Goal: Information Seeking & Learning: Learn about a topic

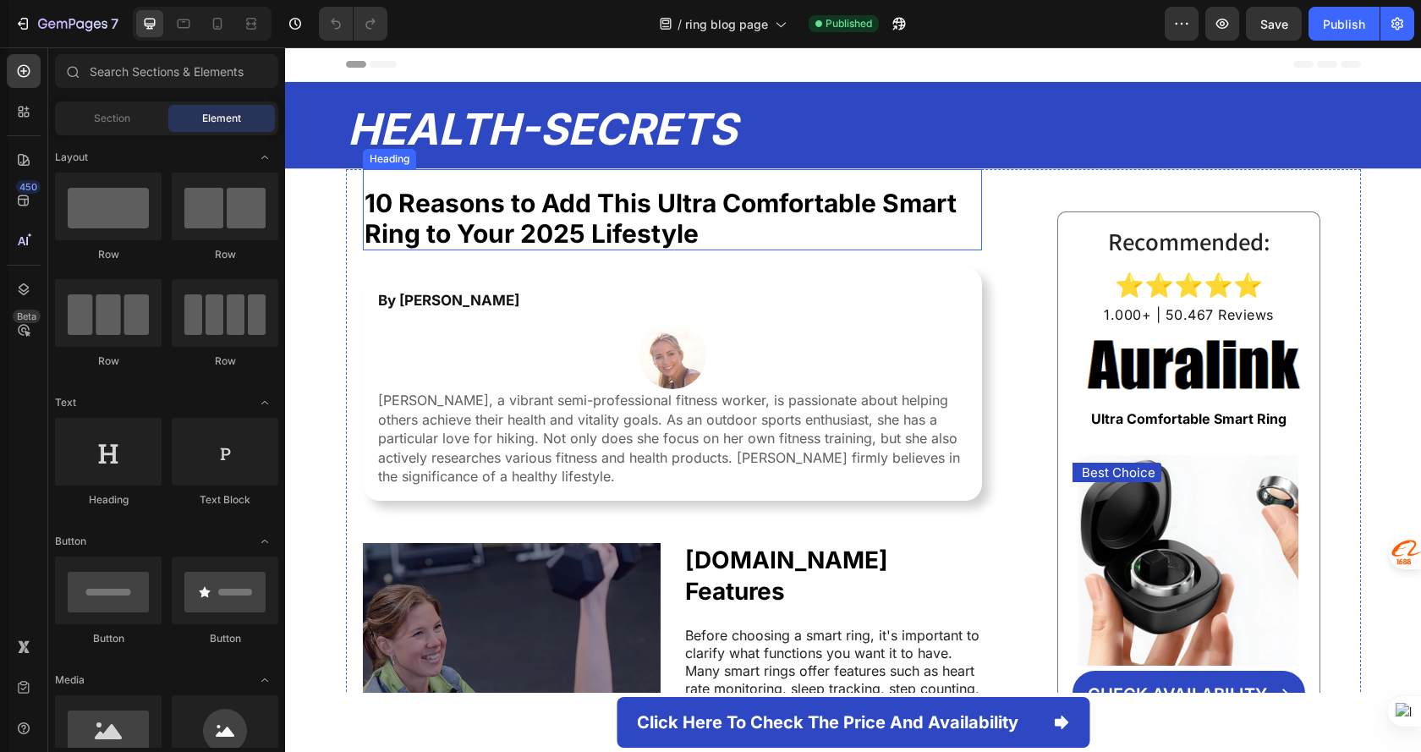
click at [639, 210] on strong "10 Reasons to Add This Ultra Comfortable Smart Ring to Your 2025 Lifestyle" at bounding box center [660, 218] width 592 height 61
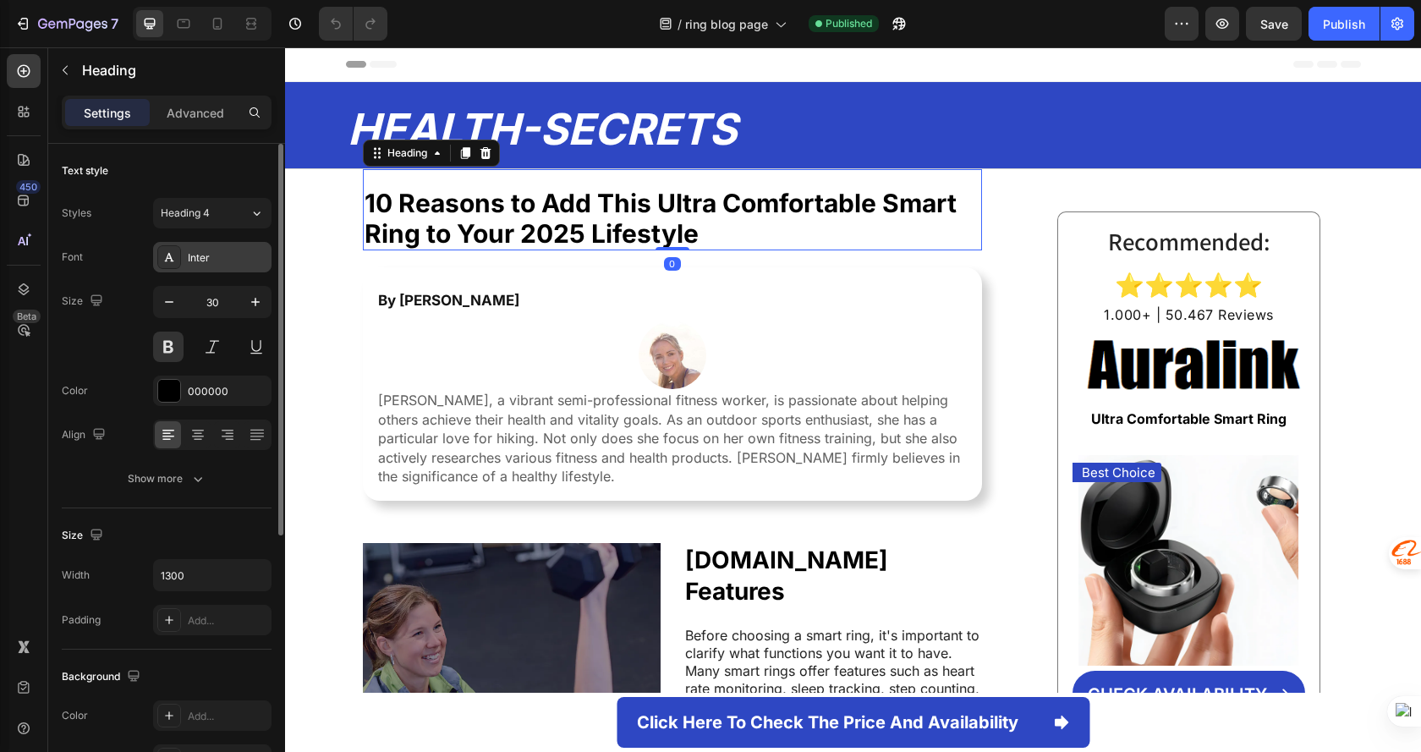
click at [222, 255] on div "Inter" at bounding box center [227, 257] width 79 height 15
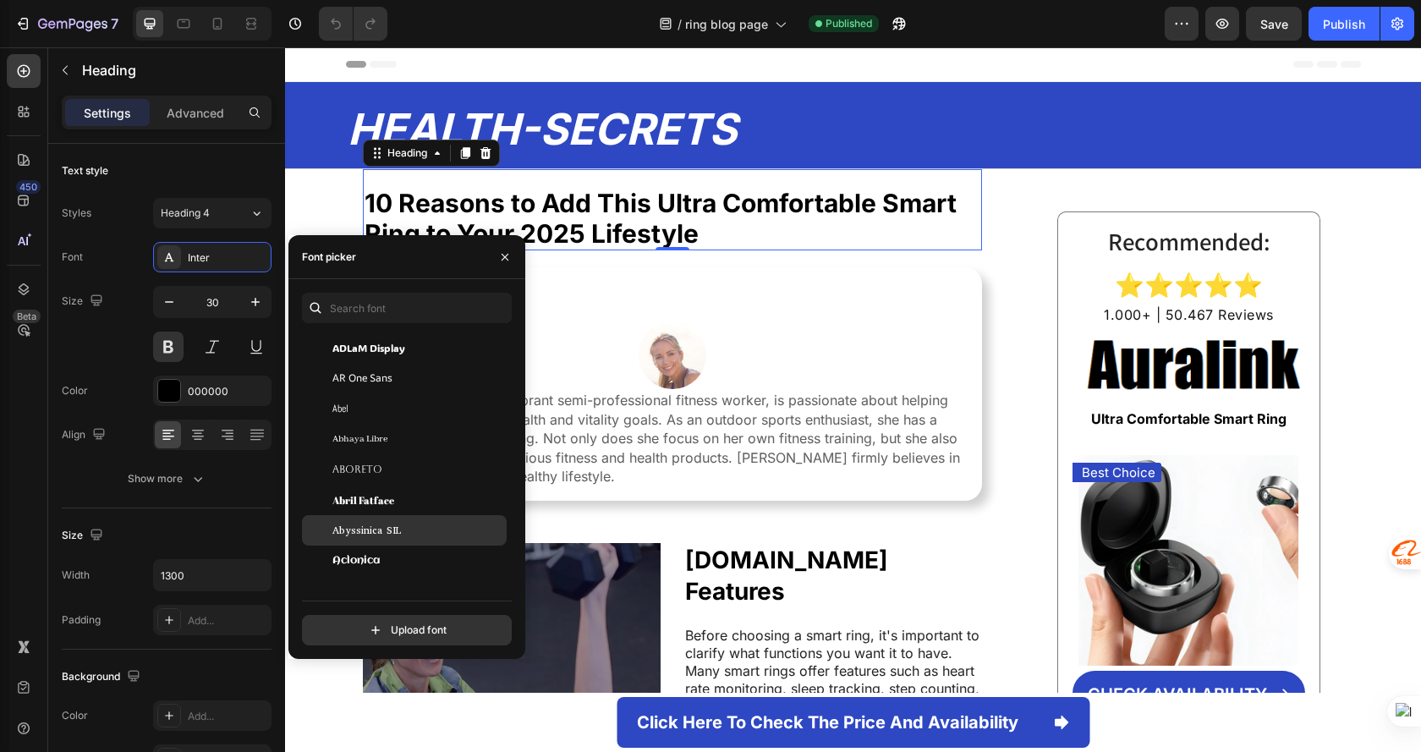
scroll to position [254, 0]
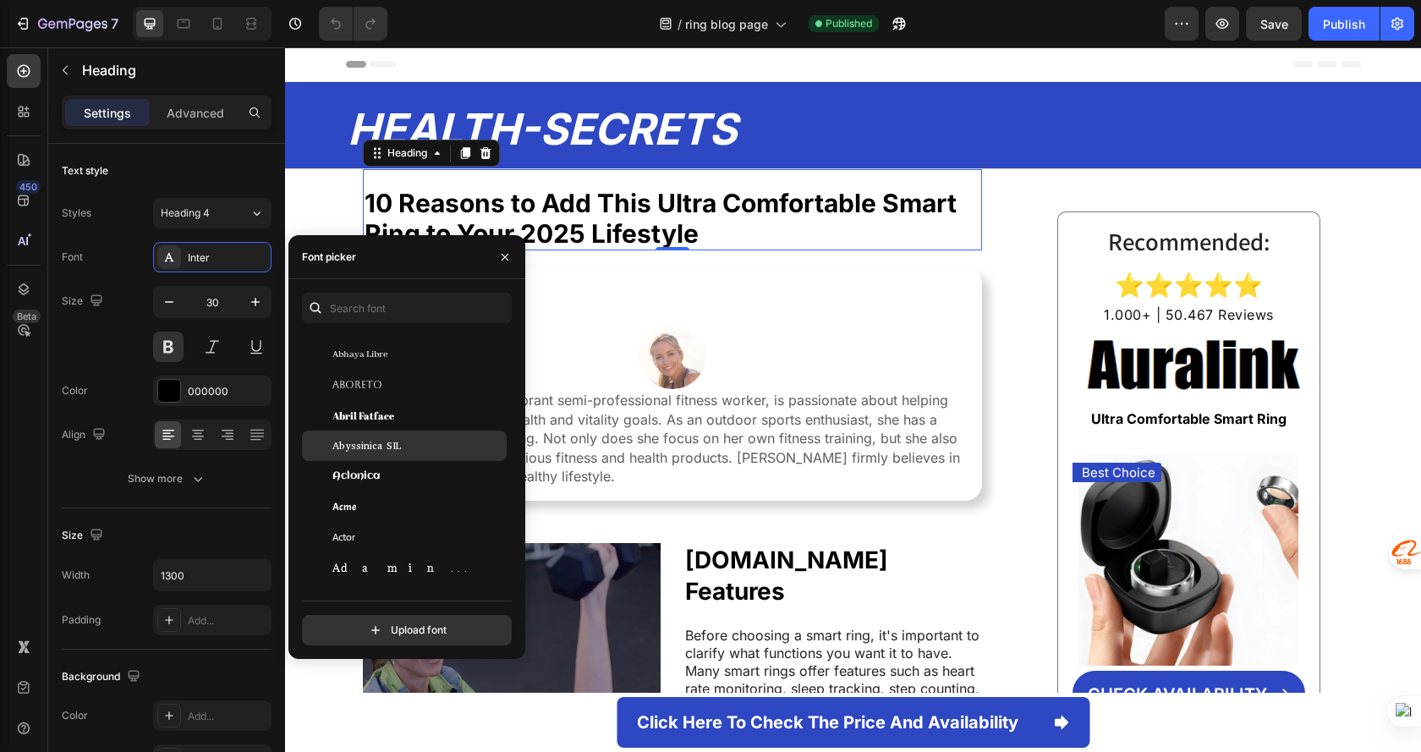
click at [464, 449] on div "Abyssinica SIL" at bounding box center [417, 445] width 171 height 15
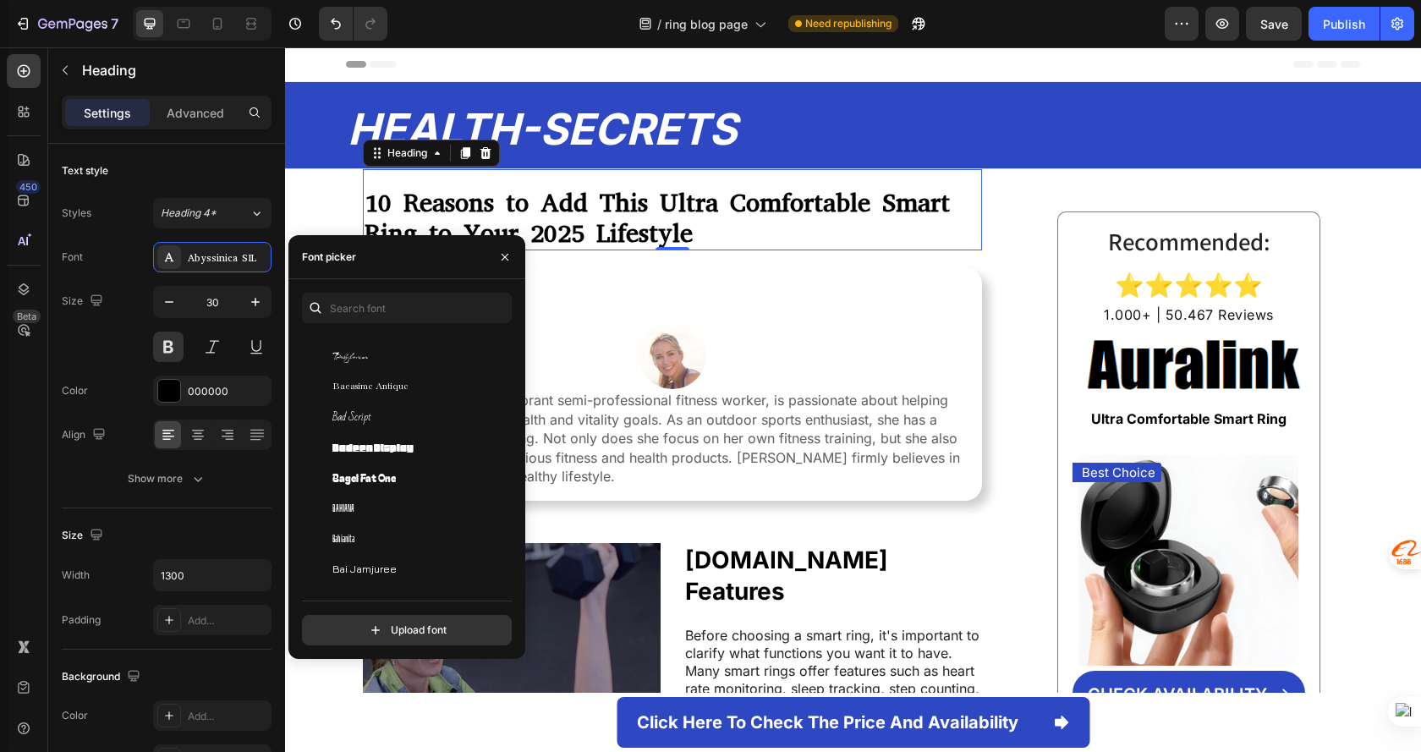
scroll to position [4736, 0]
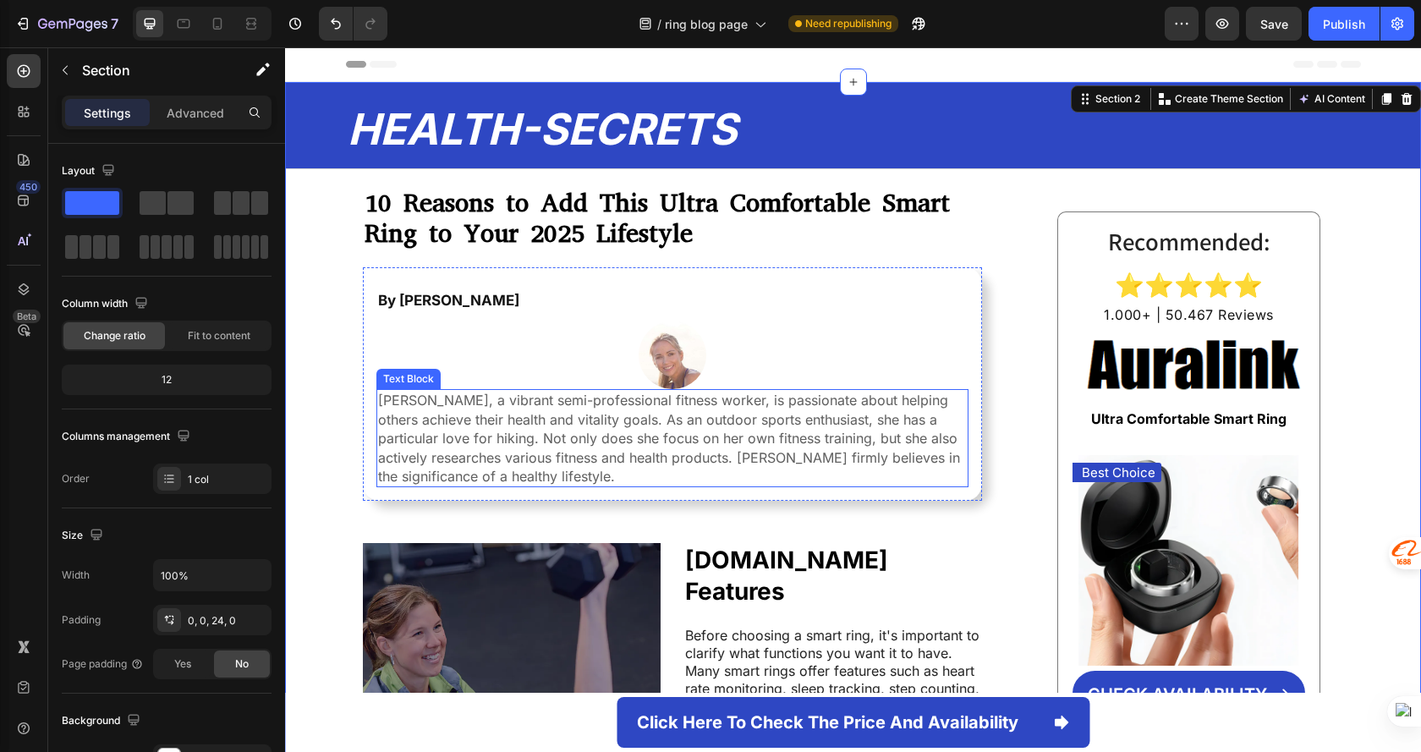
click at [656, 457] on p "[PERSON_NAME], a vibrant semi-professional fitness worker, is passionate about …" at bounding box center [672, 438] width 589 height 95
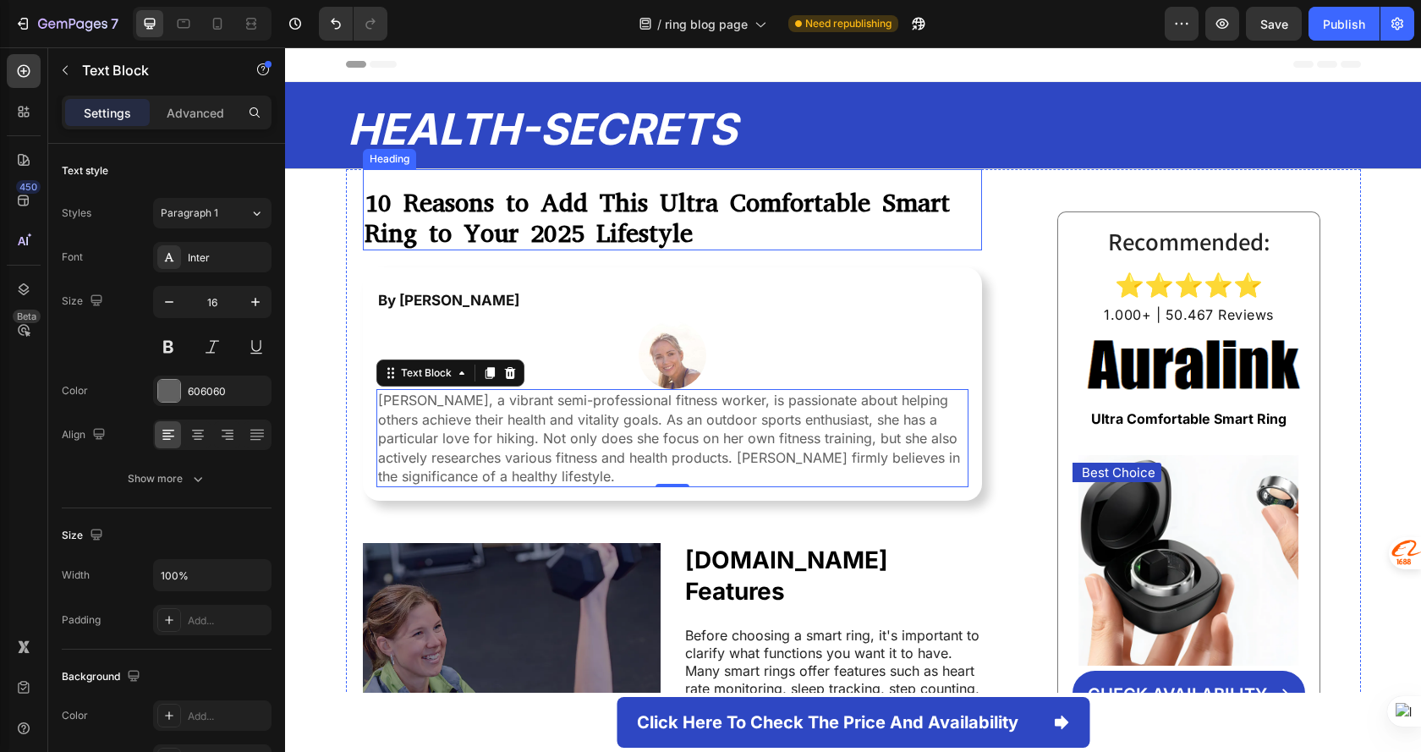
click at [645, 213] on strong "10 Reasons to Add This Ultra Comfortable Smart Ring to Your 2025 Lifestyle" at bounding box center [656, 218] width 585 height 64
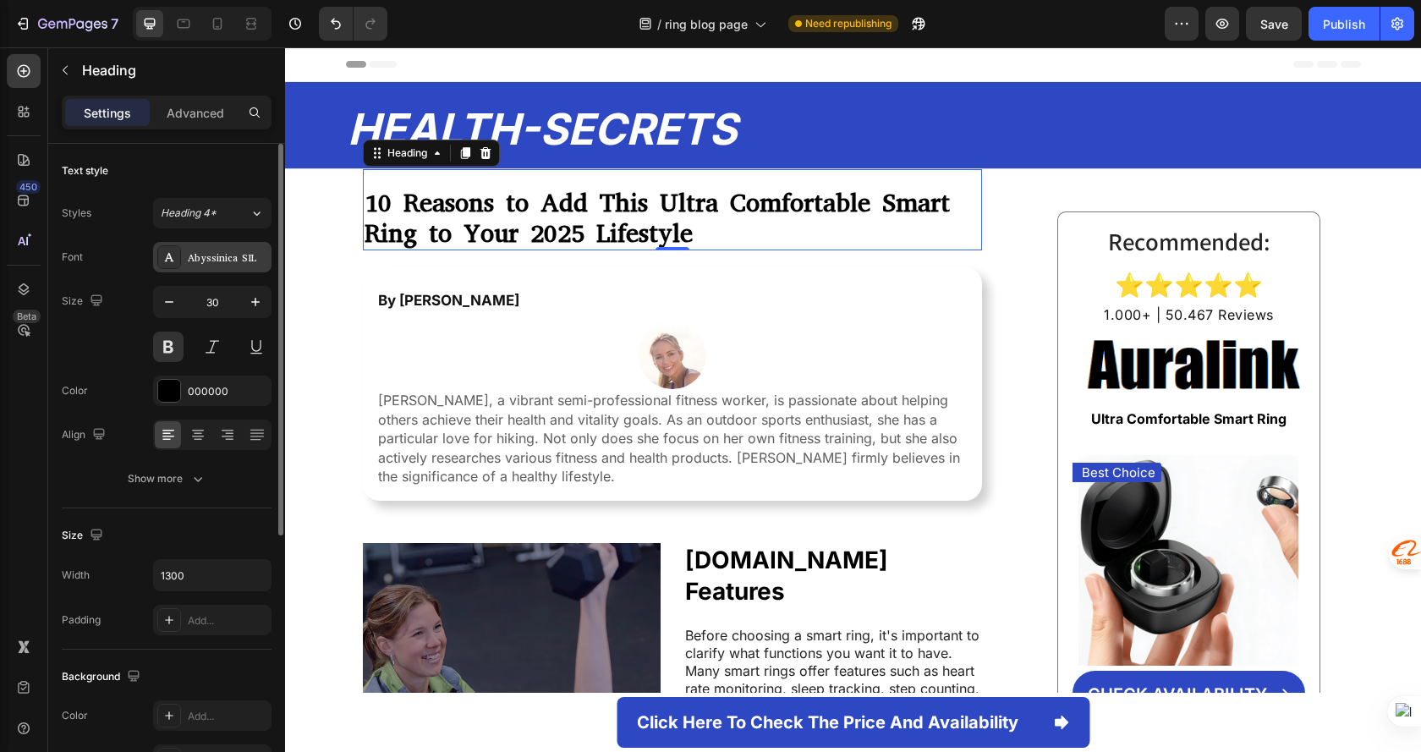
click at [220, 246] on div "Abyssinica SIL" at bounding box center [212, 257] width 118 height 30
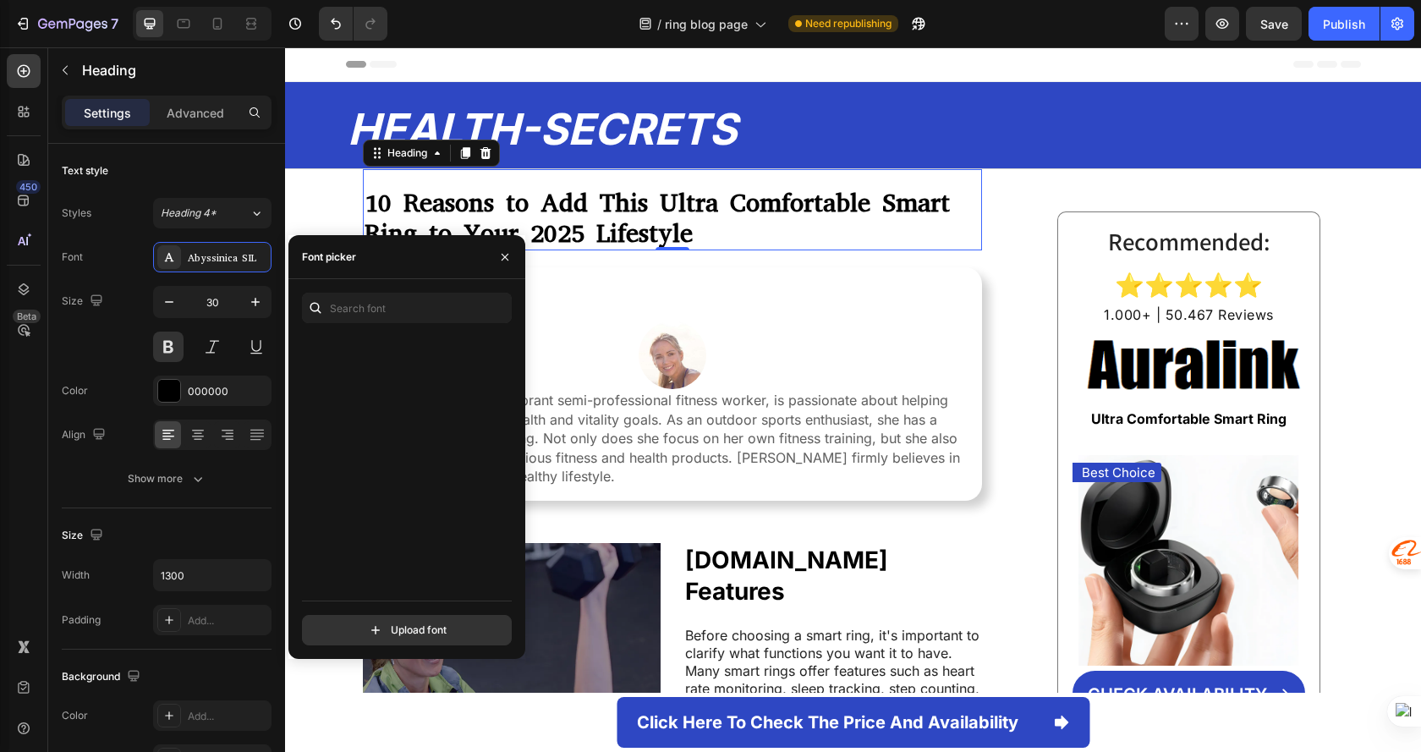
scroll to position [5666, 0]
click at [562, 30] on div "/ ring blog page Need republishing" at bounding box center [783, 24] width 764 height 34
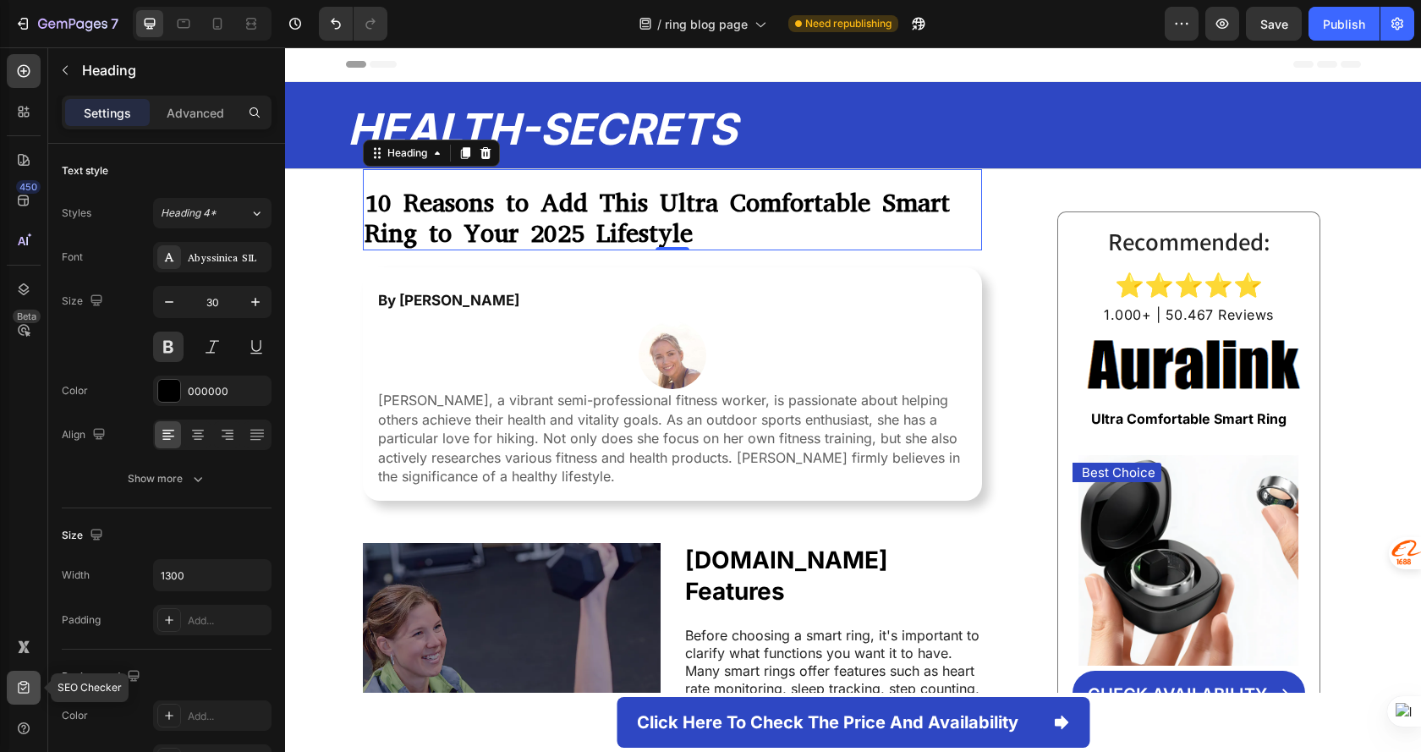
click at [22, 696] on div at bounding box center [24, 688] width 34 height 34
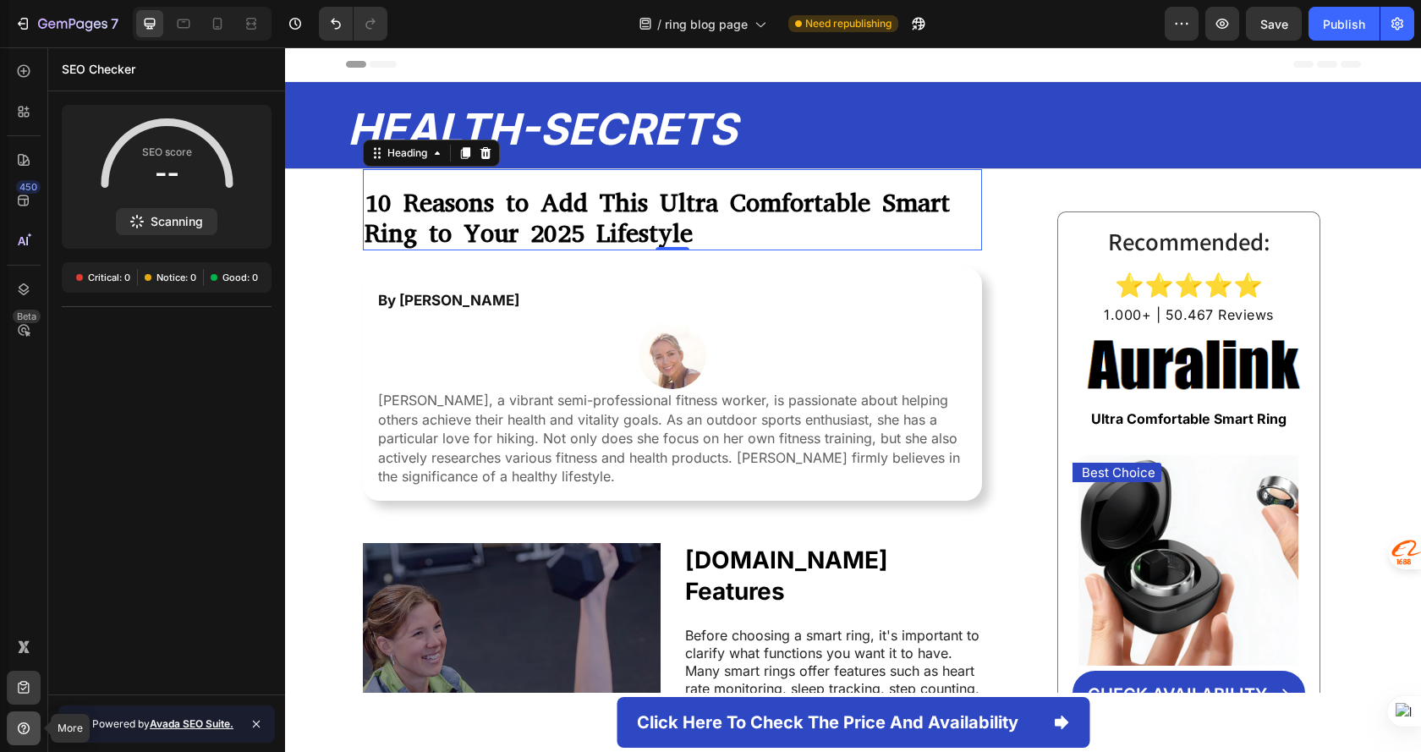
click at [21, 721] on icon at bounding box center [23, 728] width 17 height 17
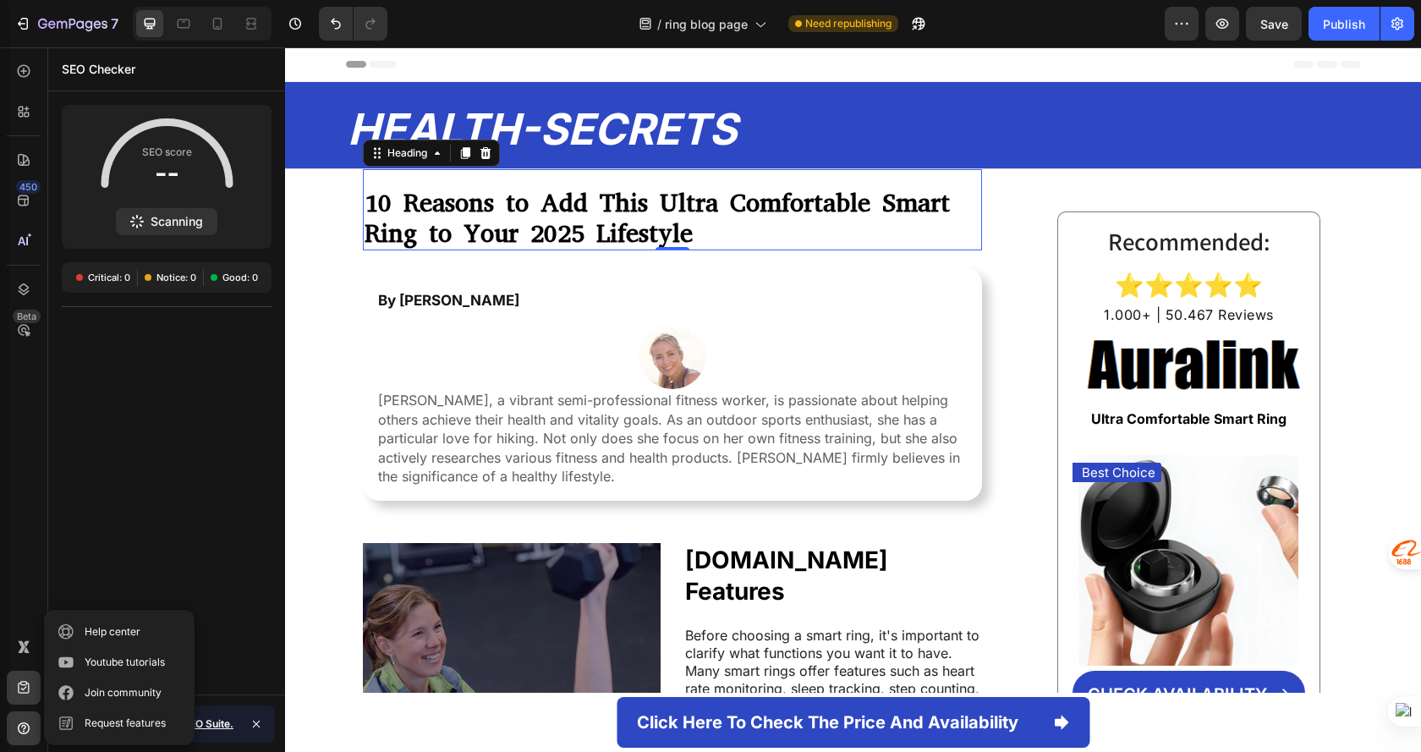
click at [220, 539] on div "SEO score Scanning Critical: 0 Notice: 0 Good: 0" at bounding box center [166, 393] width 237 height 576
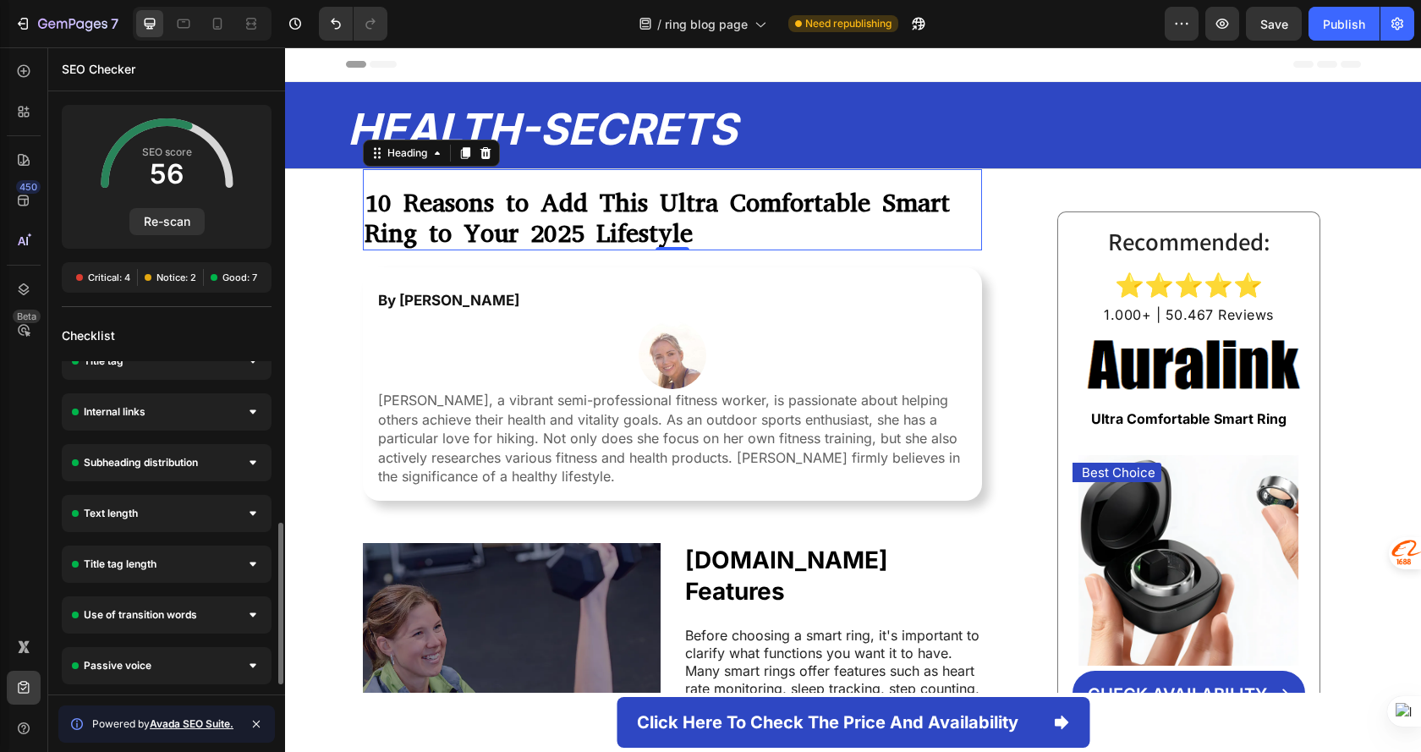
scroll to position [0, 0]
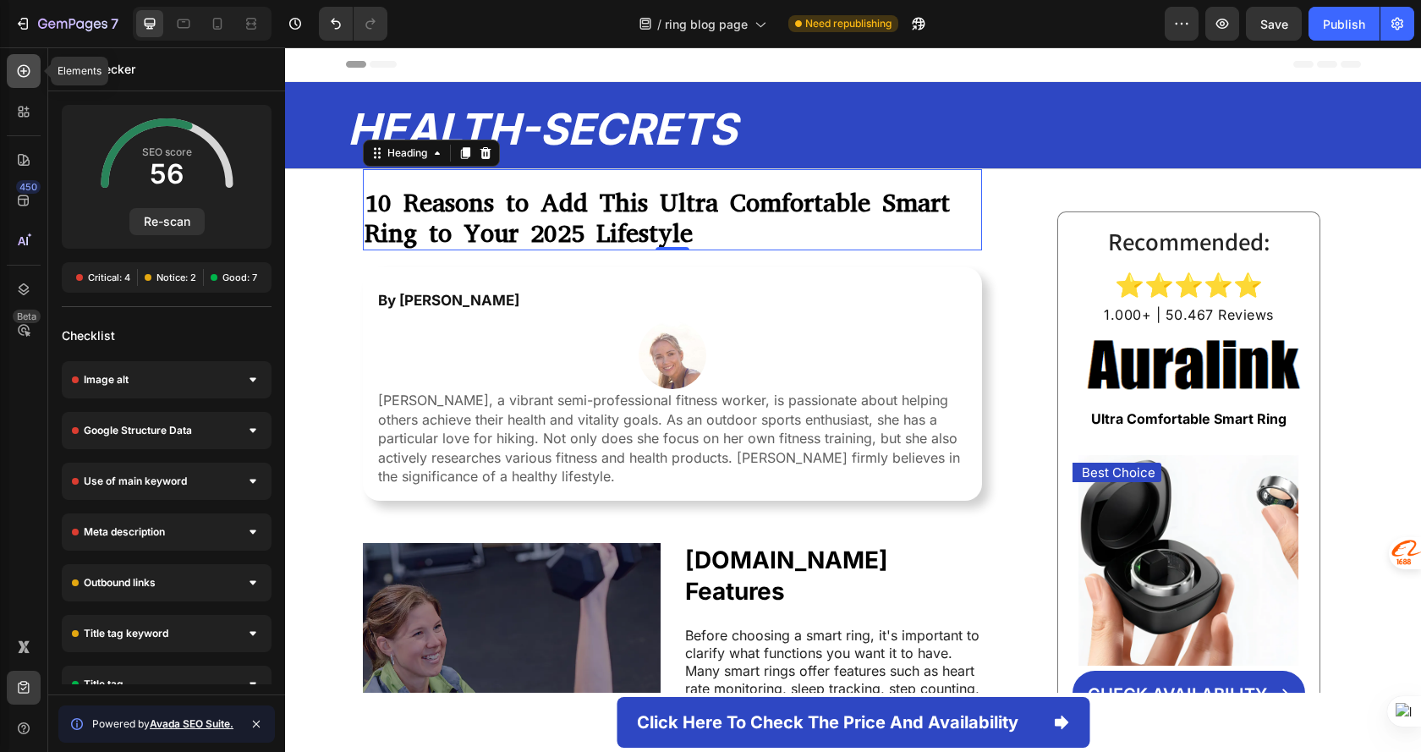
click at [20, 77] on icon at bounding box center [23, 71] width 17 height 17
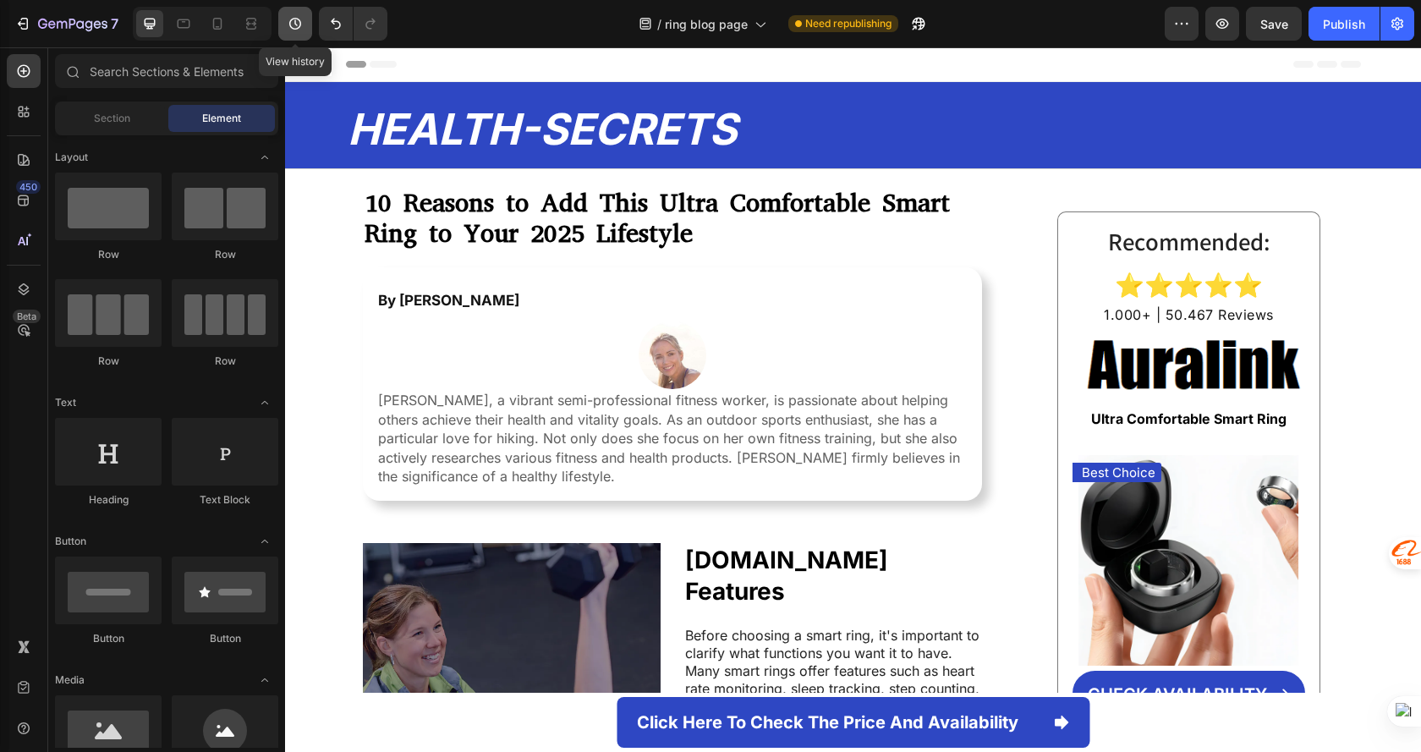
click at [295, 19] on icon "button" at bounding box center [295, 24] width 12 height 12
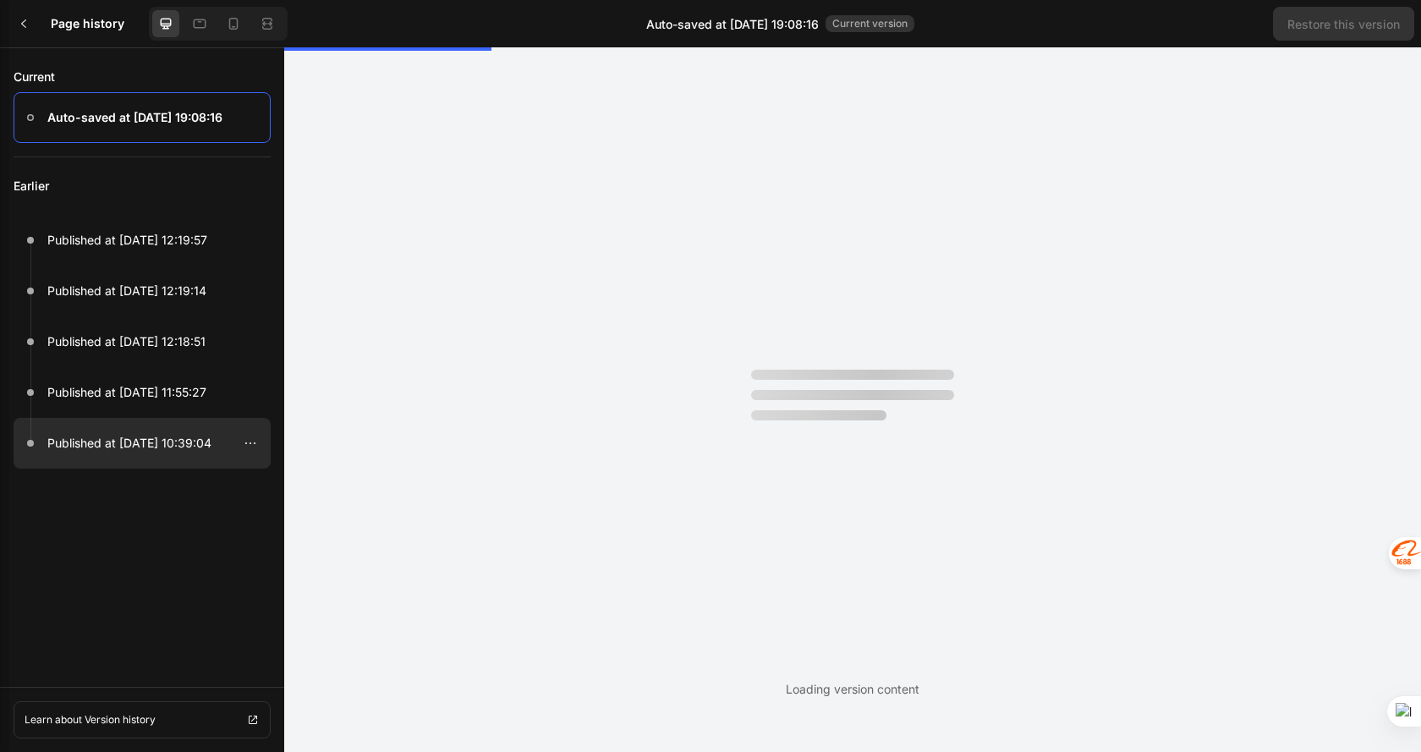
click at [193, 449] on p "Published at [DATE] 10:39:04" at bounding box center [129, 443] width 164 height 20
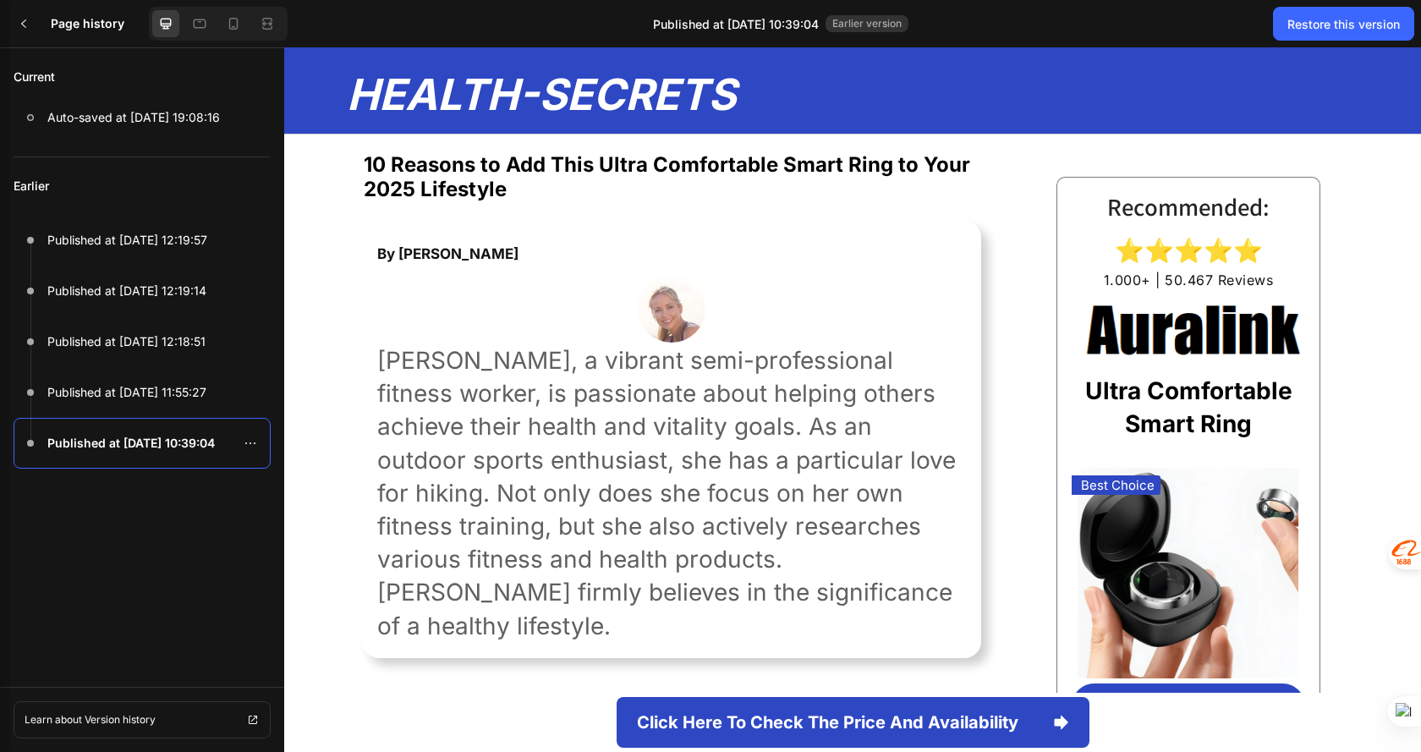
click at [564, 168] on strong "10 Reasons to Add This Ultra Comfortable Smart Ring to Your 2025 Lifestyle" at bounding box center [667, 176] width 606 height 49
click at [568, 168] on strong "10 Reasons to Add This Ultra Comfortable Smart Ring to Your 2025 Lifestyle" at bounding box center [667, 176] width 606 height 49
click at [542, 176] on strong "10 Reasons to Add This Ultra Comfortable Smart Ring to Your 2025 Lifestyle" at bounding box center [667, 176] width 606 height 49
click at [256, 446] on icon at bounding box center [251, 443] width 14 height 14
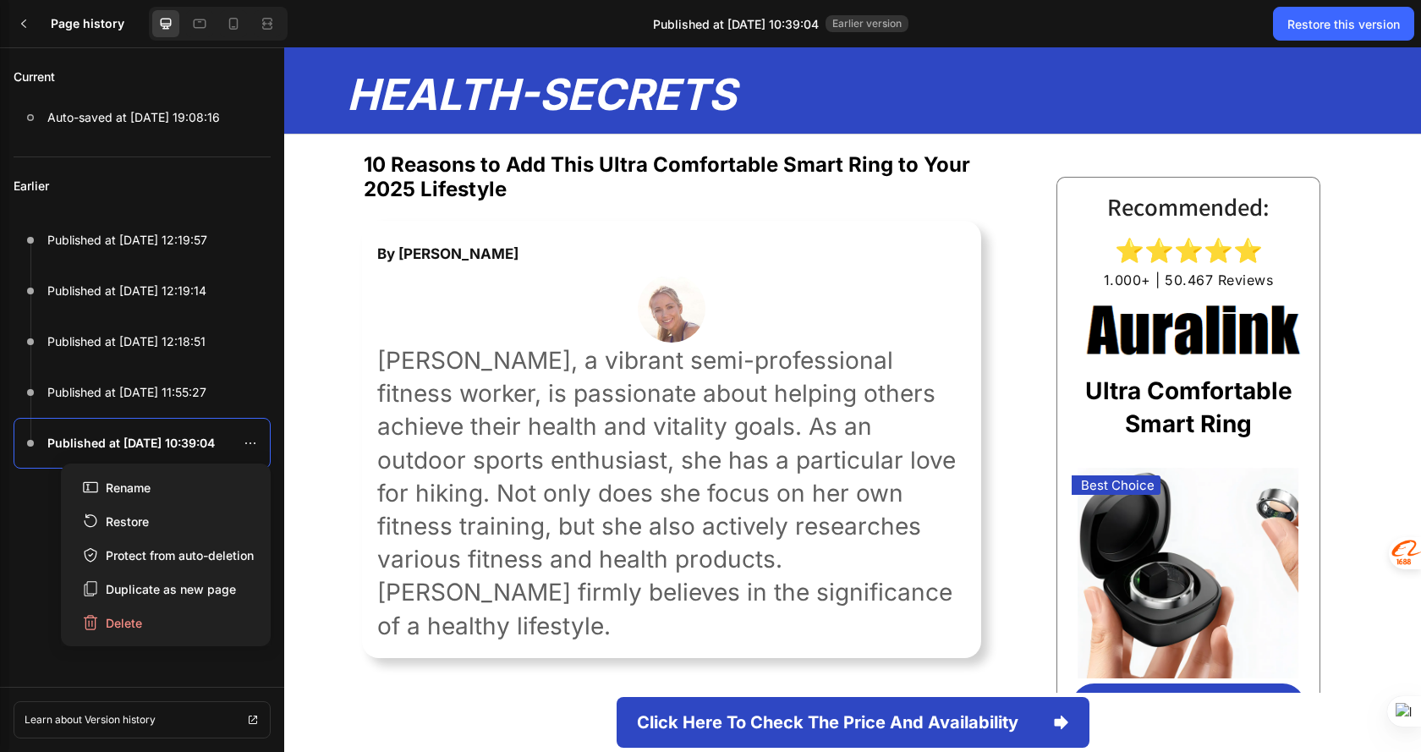
click at [478, 503] on p "[PERSON_NAME], a vibrant semi-professional fitness worker, is passionate about …" at bounding box center [671, 493] width 589 height 299
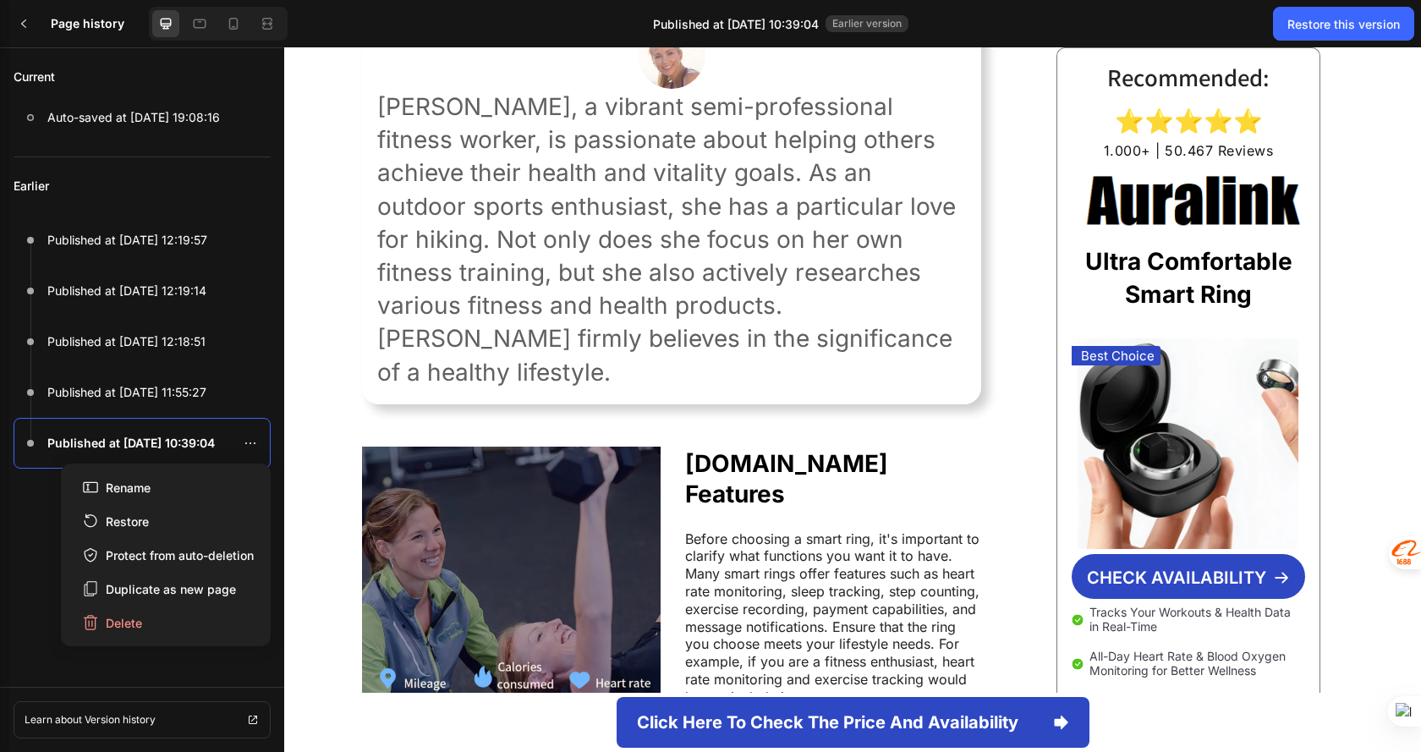
click at [683, 529] on div "Before choosing a smart ring, it's important to clarify what functions you want…" at bounding box center [832, 618] width 299 height 179
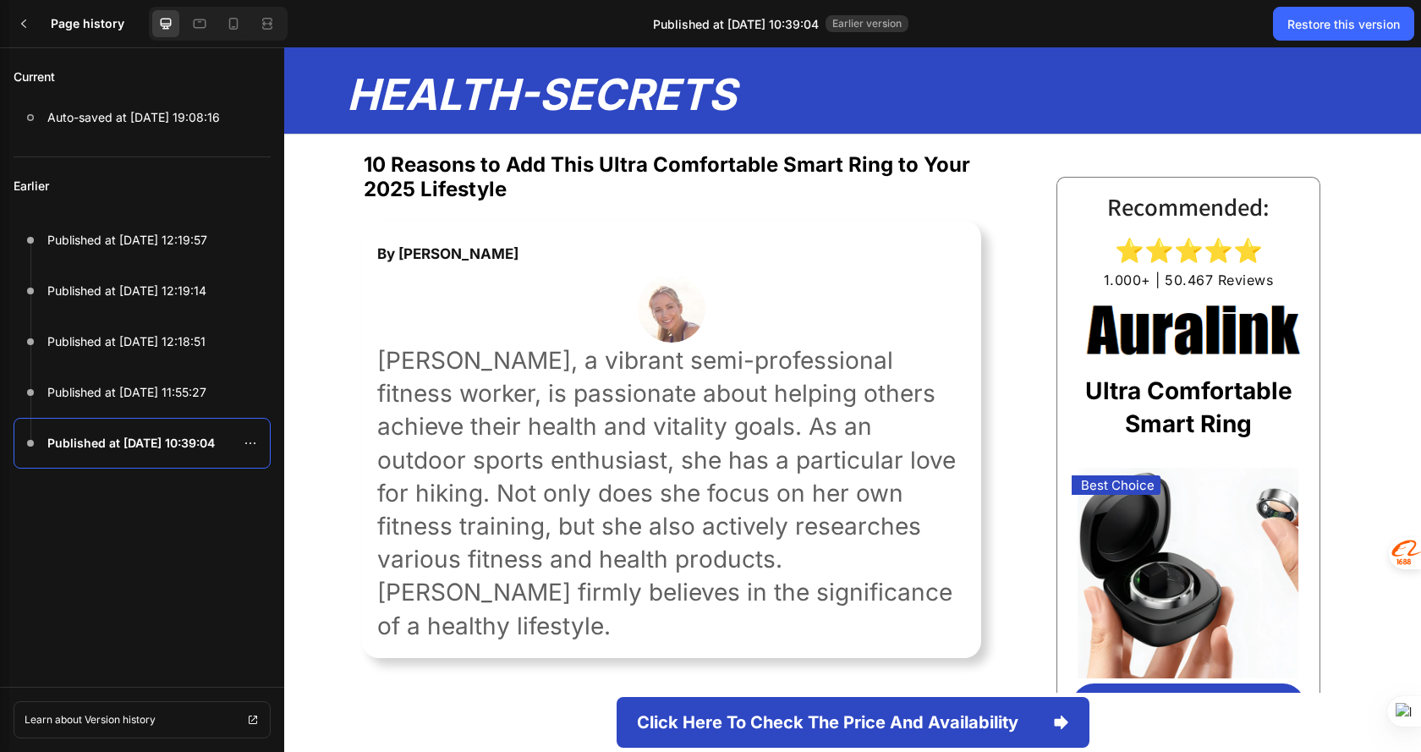
click at [398, 43] on div "Page history Published at [DATE] 10:39:04 Earlier version Restore this version" at bounding box center [710, 23] width 1421 height 47
click at [8, 25] on div at bounding box center [24, 24] width 34 height 34
